Goal: Task Accomplishment & Management: Complete application form

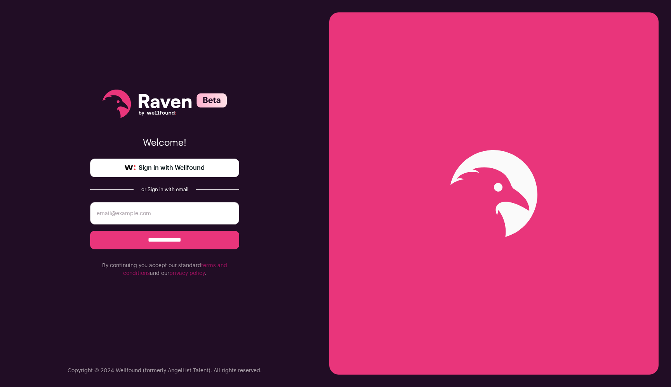
click at [143, 165] on span "Sign in with Wellfound" at bounding box center [172, 167] width 66 height 9
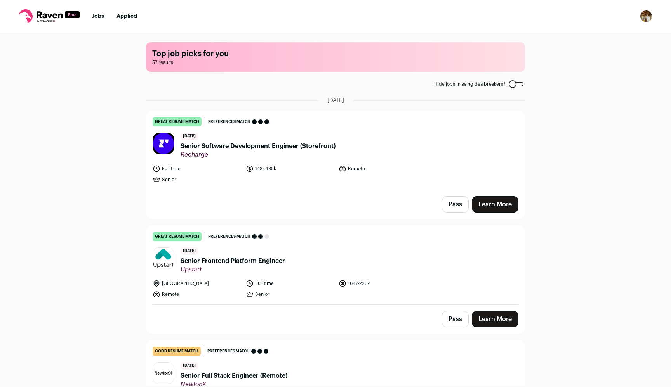
click at [205, 150] on span "Senior Software Development Engineer (Storefront)" at bounding box center [257, 146] width 155 height 9
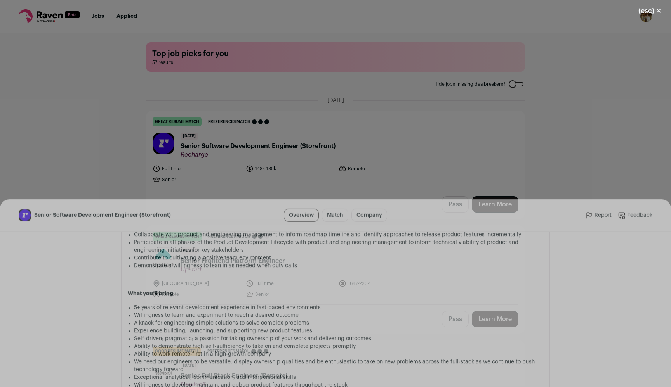
scroll to position [899, 0]
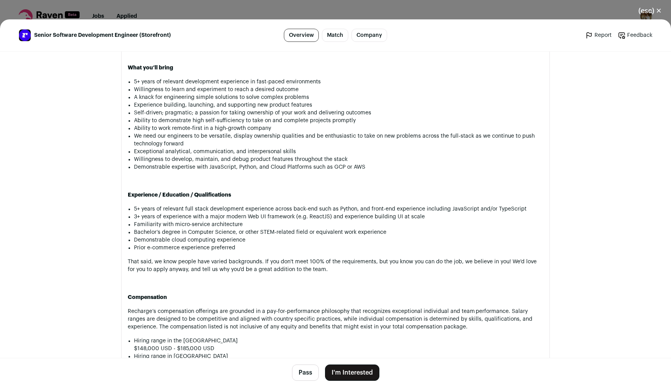
click at [333, 373] on button "I'm Interested" at bounding box center [352, 373] width 54 height 16
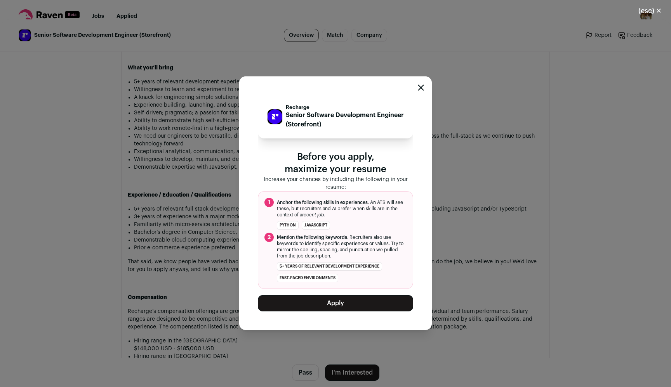
click at [359, 307] on button "Apply" at bounding box center [335, 303] width 155 height 16
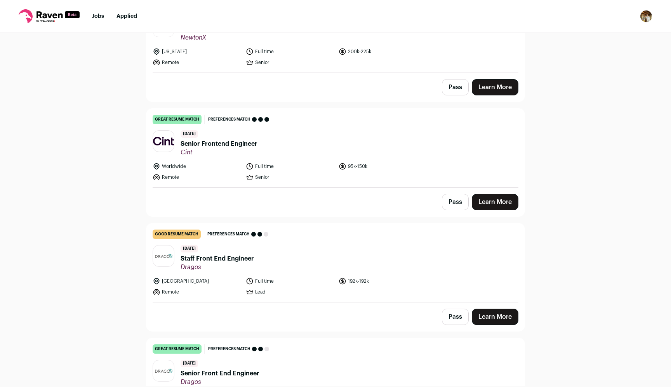
scroll to position [240, 0]
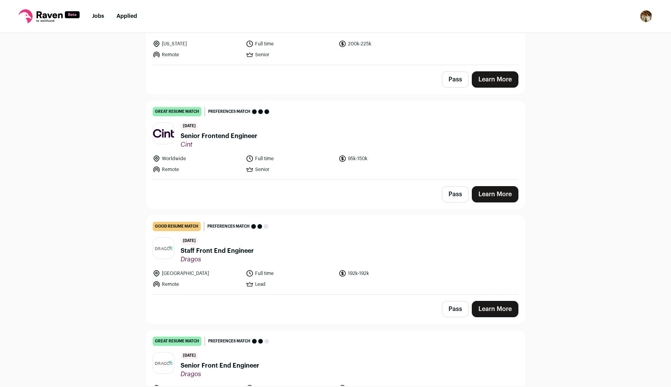
click at [194, 135] on span "Senior Frontend Engineer" at bounding box center [218, 136] width 77 height 9
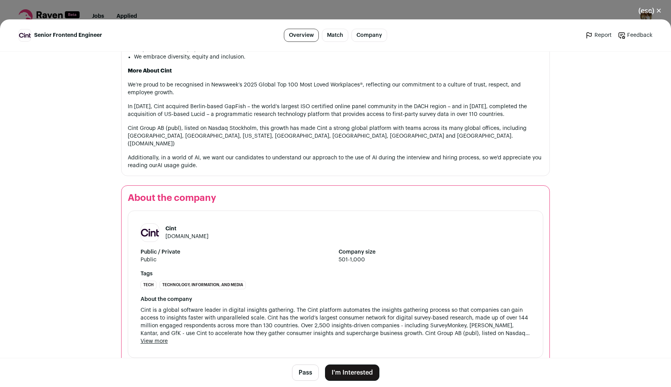
scroll to position [1173, 0]
click at [334, 372] on button "I'm Interested" at bounding box center [352, 373] width 54 height 16
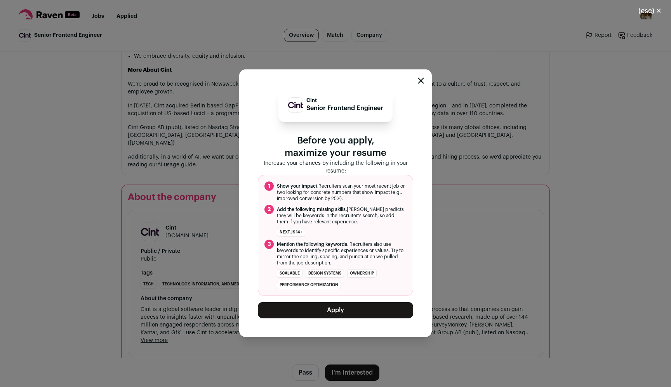
click at [328, 313] on button "Apply" at bounding box center [335, 310] width 155 height 16
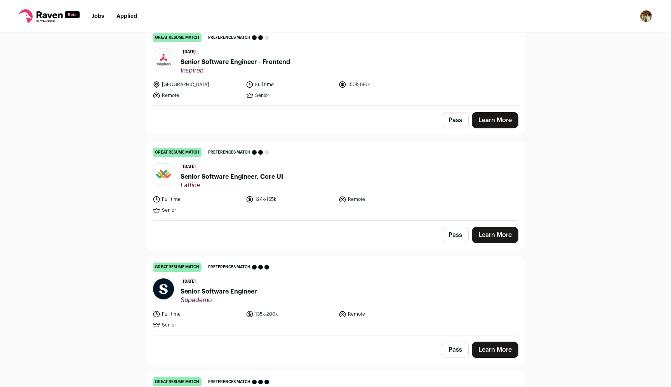
scroll to position [752, 0]
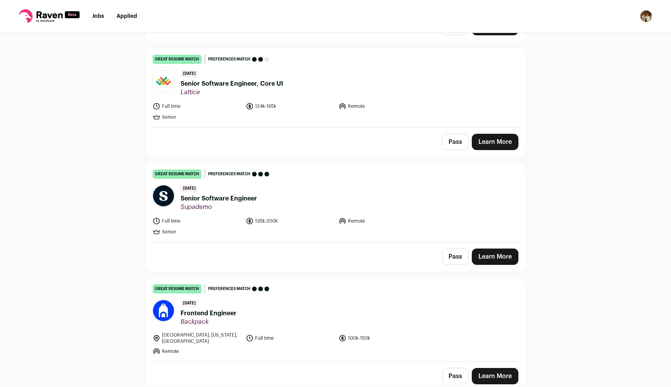
click at [231, 201] on span "Senior Software Engineer" at bounding box center [218, 198] width 76 height 9
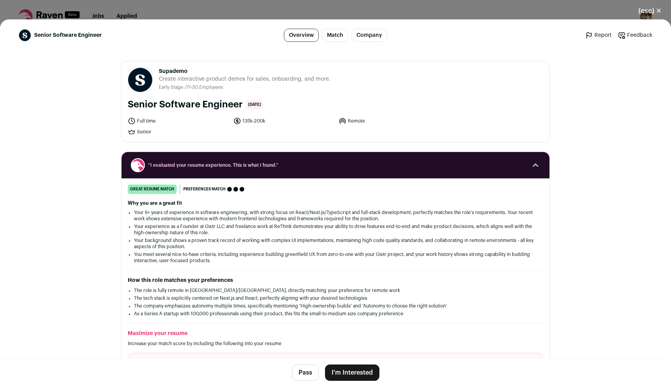
click at [350, 376] on button "I'm Interested" at bounding box center [352, 373] width 54 height 16
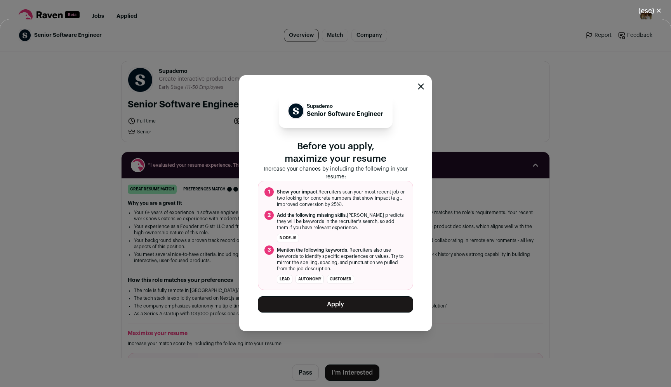
click at [350, 304] on button "Apply" at bounding box center [335, 304] width 155 height 16
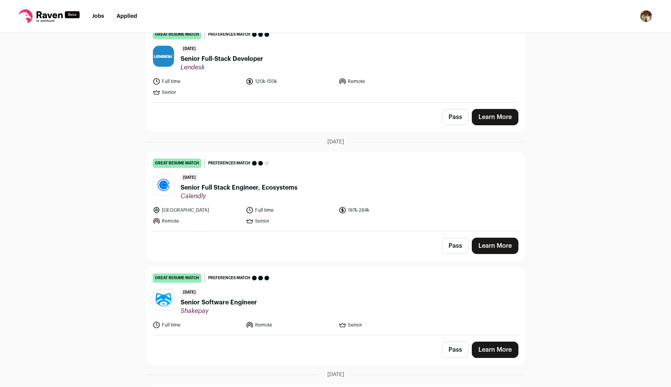
scroll to position [2320, 0]
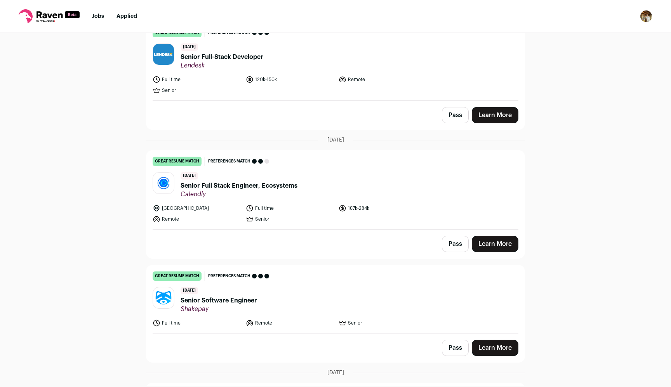
click at [215, 296] on span "Senior Software Engineer" at bounding box center [218, 300] width 76 height 9
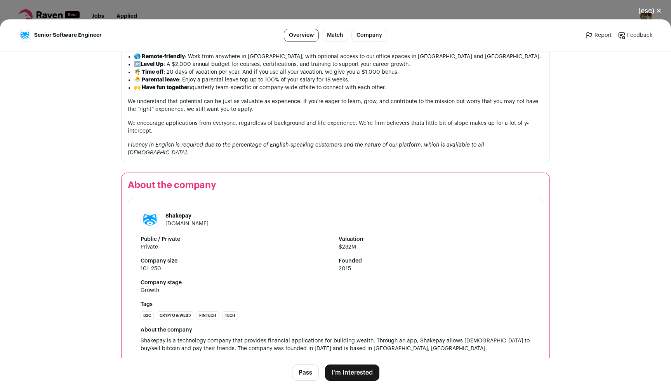
scroll to position [870, 0]
click at [338, 373] on button "I'm Interested" at bounding box center [352, 373] width 54 height 16
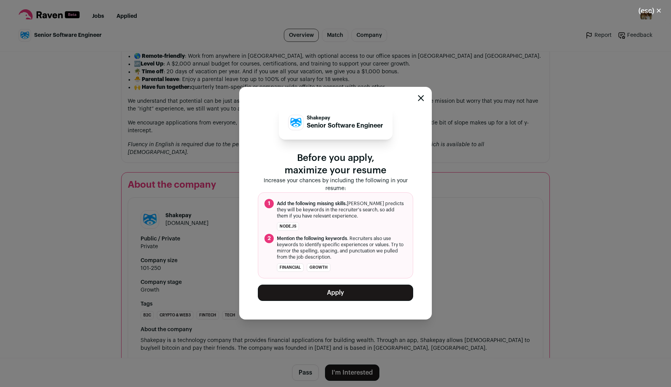
click at [331, 286] on button "Apply" at bounding box center [335, 293] width 155 height 16
